Goal: Navigation & Orientation: Find specific page/section

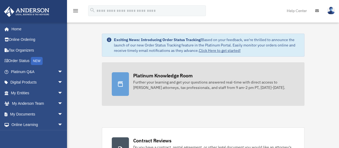
click at [165, 77] on div "Platinum Knowledge Room" at bounding box center [163, 75] width 60 height 7
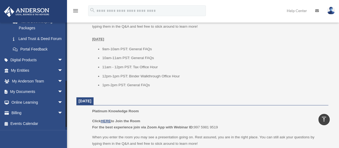
scroll to position [137, 0]
click at [58, 71] on span "arrow_drop_down" at bounding box center [63, 70] width 11 height 11
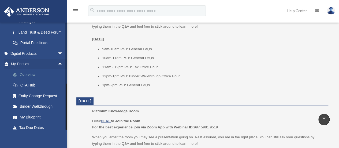
click at [27, 80] on link "Overview" at bounding box center [40, 74] width 64 height 11
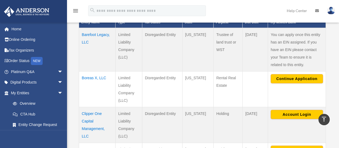
scroll to position [135, 0]
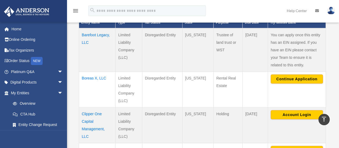
click at [91, 78] on td "Boreas X, LLC" at bounding box center [97, 89] width 36 height 36
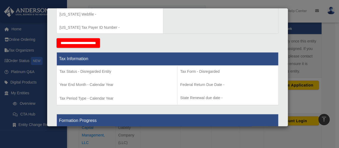
scroll to position [212, 0]
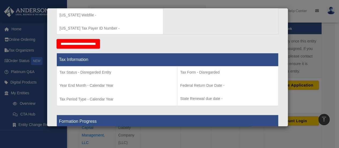
click at [319, 45] on div "Details × Articles Sent Organizational Date" at bounding box center [169, 74] width 339 height 148
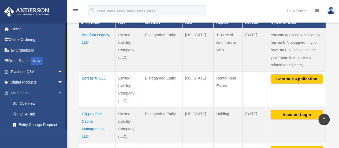
click at [18, 92] on link "My Entities arrow_drop_down" at bounding box center [37, 92] width 67 height 11
click at [58, 93] on span "arrow_drop_down" at bounding box center [63, 92] width 11 height 11
